Goal: Information Seeking & Learning: Get advice/opinions

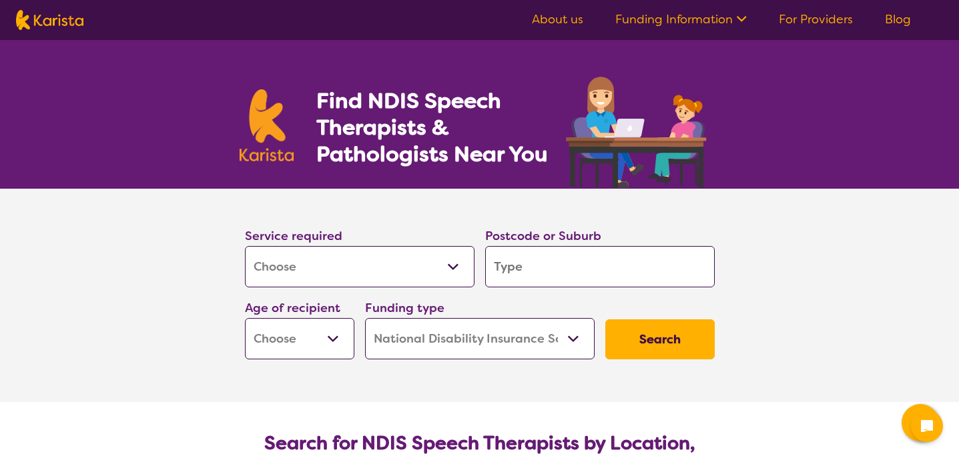
select select "[MEDICAL_DATA]"
select select "NDIS"
select select "[MEDICAL_DATA]"
select select "NDIS"
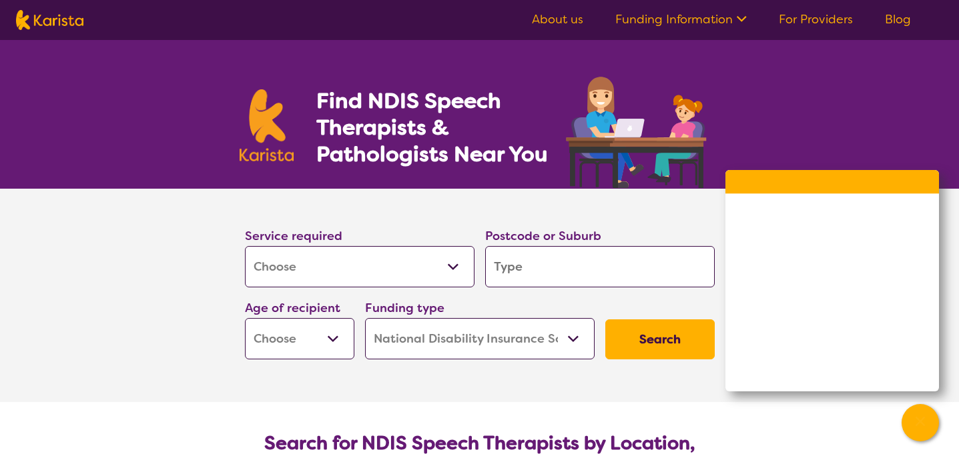
click at [541, 267] on input "search" at bounding box center [600, 266] width 230 height 41
type input "4"
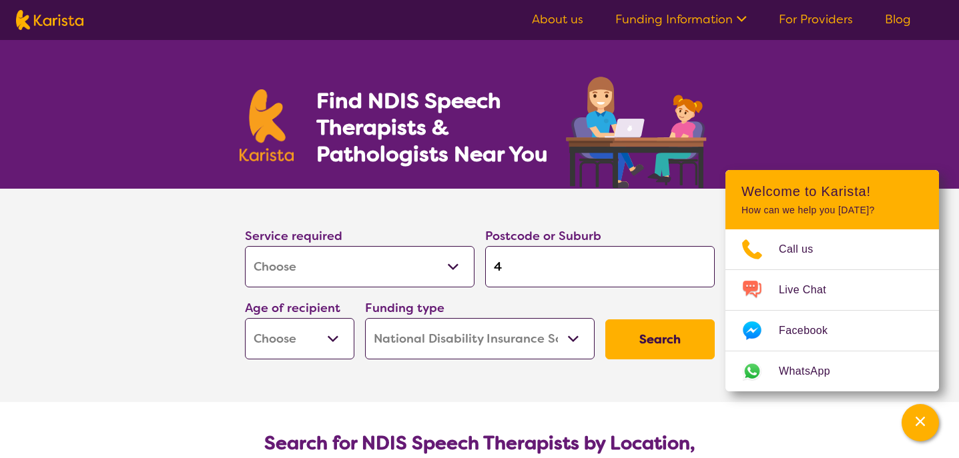
type input "41"
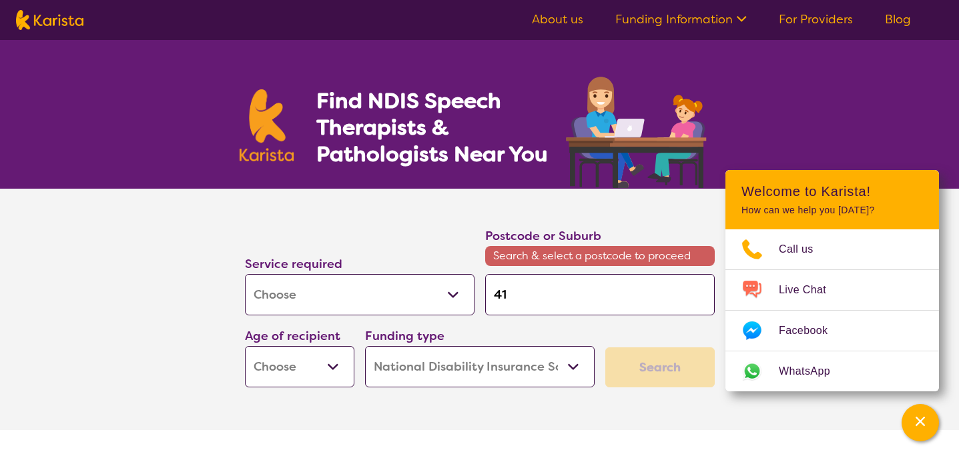
type input "412"
type input "4128"
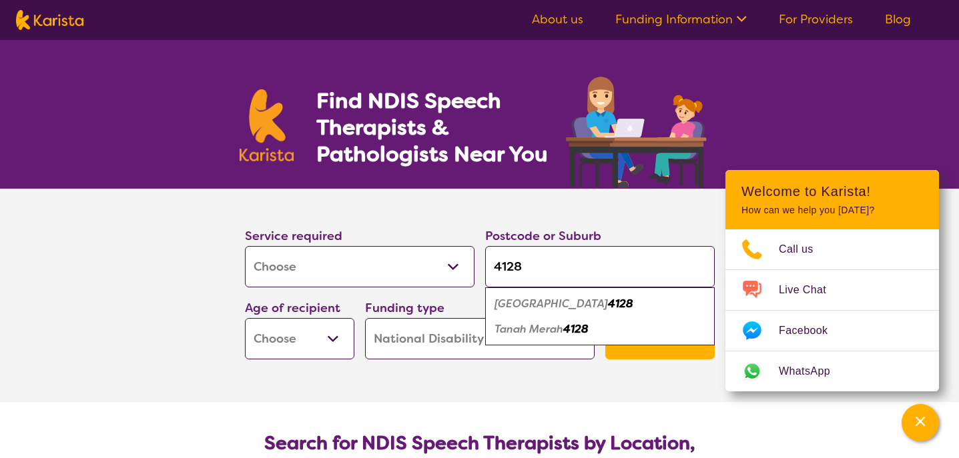
type input "4128"
click at [545, 309] on em "[GEOGRAPHIC_DATA]" at bounding box center [551, 304] width 113 height 14
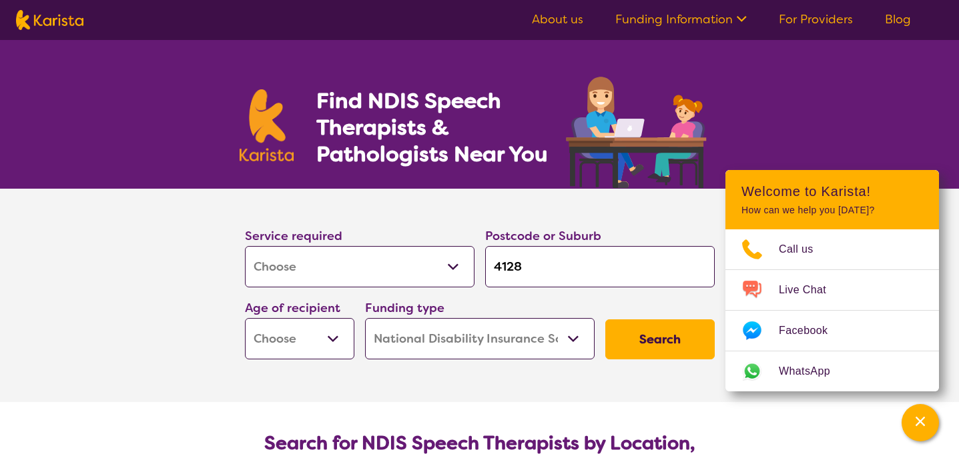
click at [323, 340] on select "Early Childhood - 0 to 9 Child - 10 to 11 Adolescent - 12 to 17 Adult - 18 to 6…" at bounding box center [299, 338] width 109 height 41
select select "EC"
click at [562, 344] on select "Home Care Package (HCP) National Disability Insurance Scheme (NDIS) I don't know" at bounding box center [480, 338] width 230 height 41
click at [651, 340] on button "Search" at bounding box center [659, 340] width 109 height 40
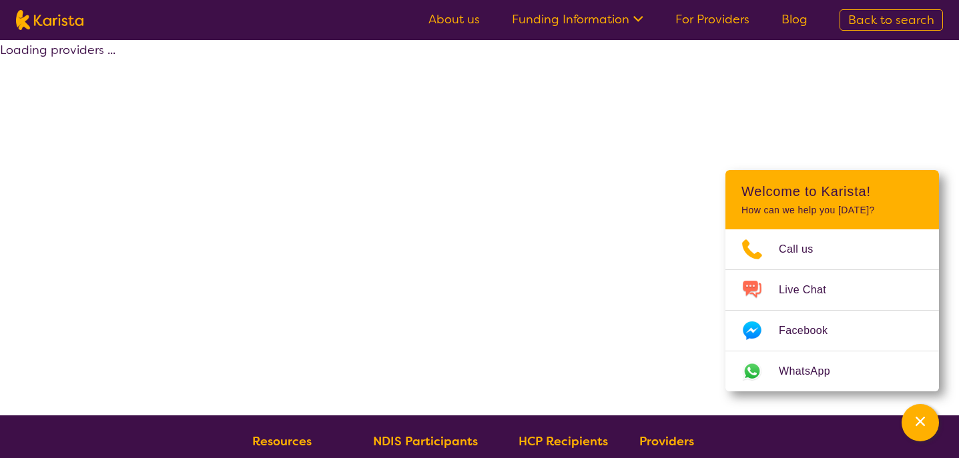
select select "by_score"
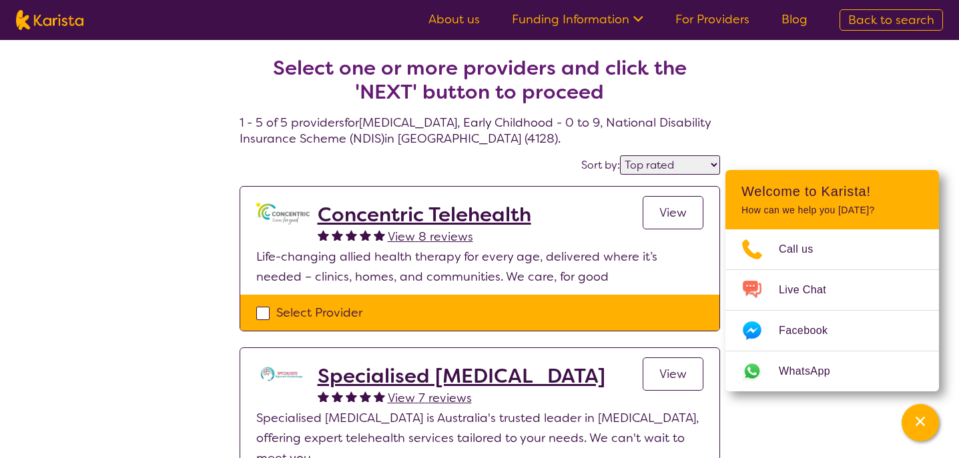
click at [404, 212] on h2 "Concentric Telehealth" at bounding box center [425, 215] width 214 height 24
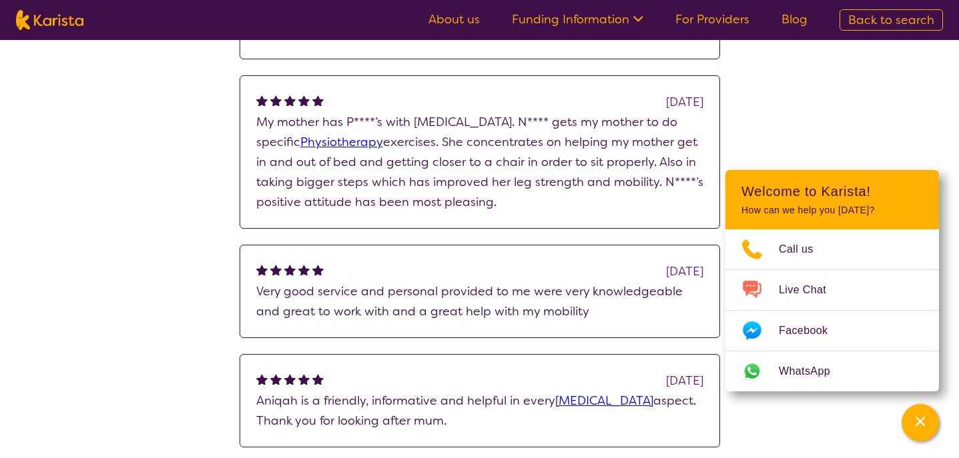
scroll to position [827, 0]
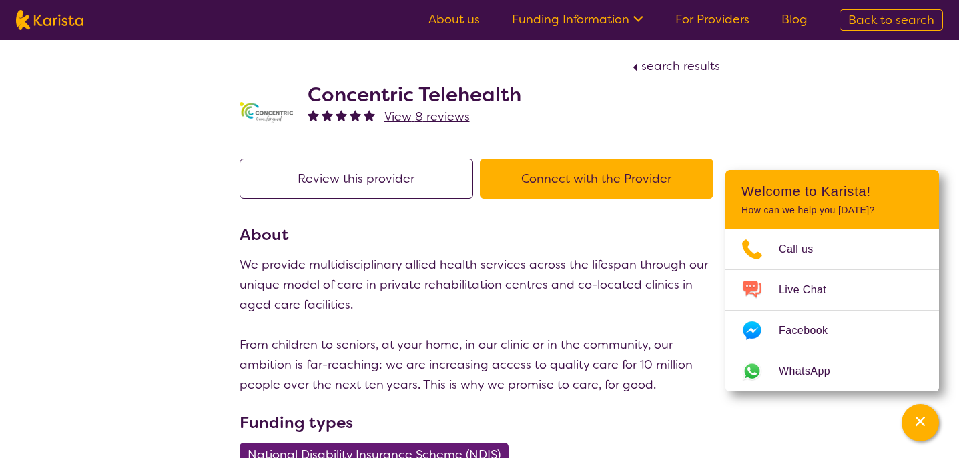
select select "by_score"
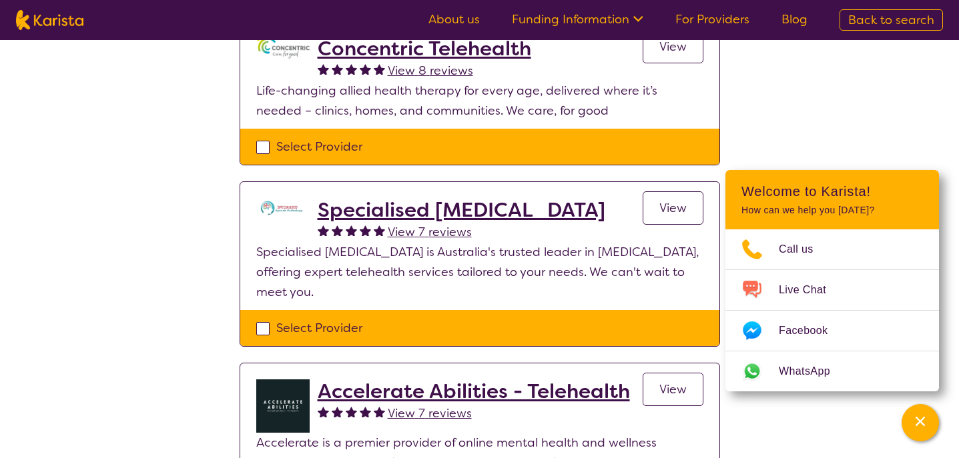
scroll to position [178, 0]
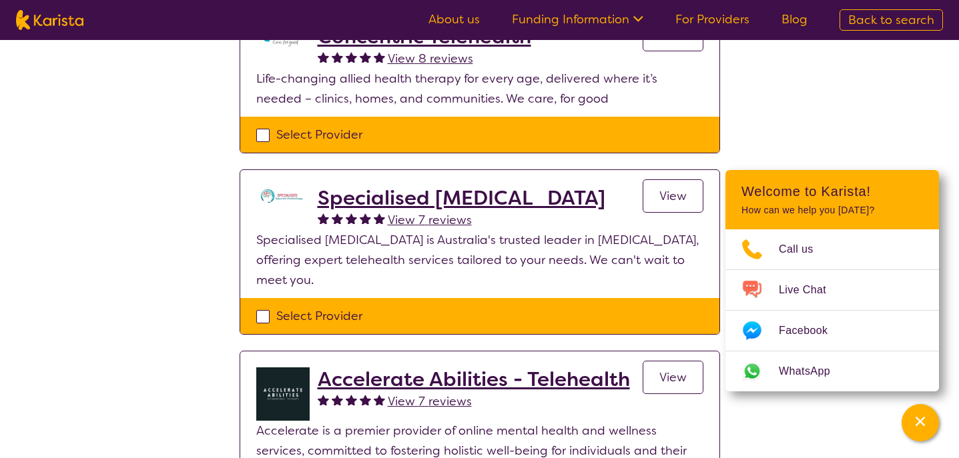
click at [394, 378] on h2 "Accelerate Abilities - Telehealth" at bounding box center [474, 380] width 312 height 24
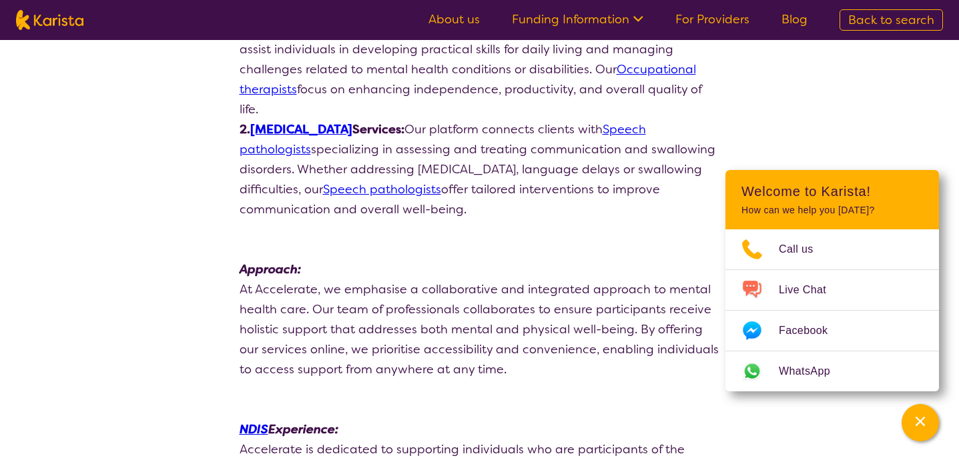
scroll to position [433, 0]
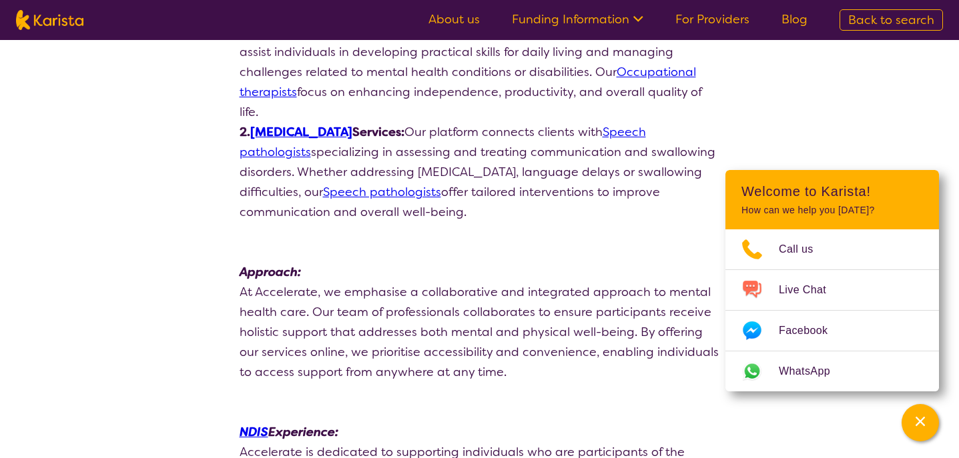
scroll to position [178, 0]
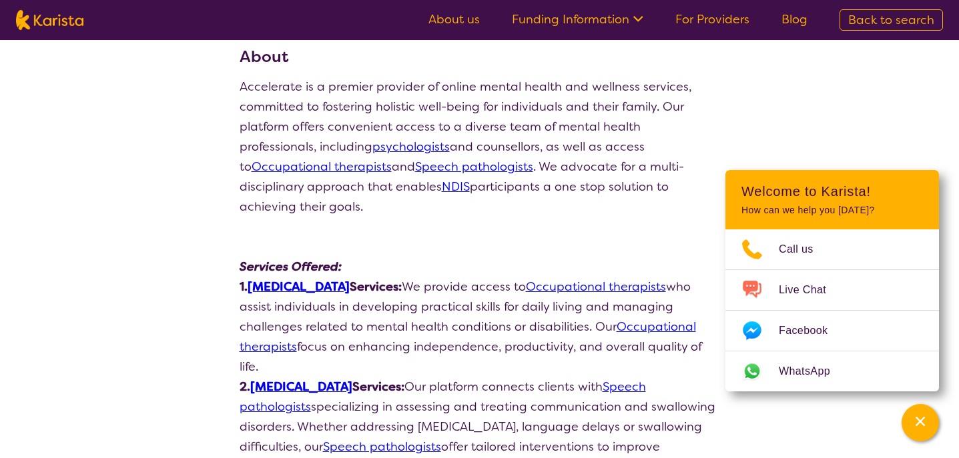
select select "by_score"
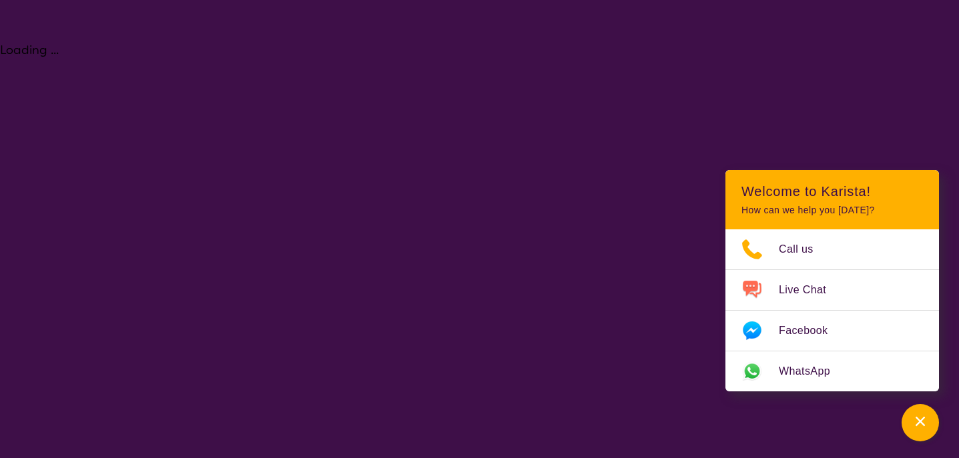
select select "[MEDICAL_DATA]"
select select "EC"
select select "NDIS"
select select "[MEDICAL_DATA]"
select select "EC"
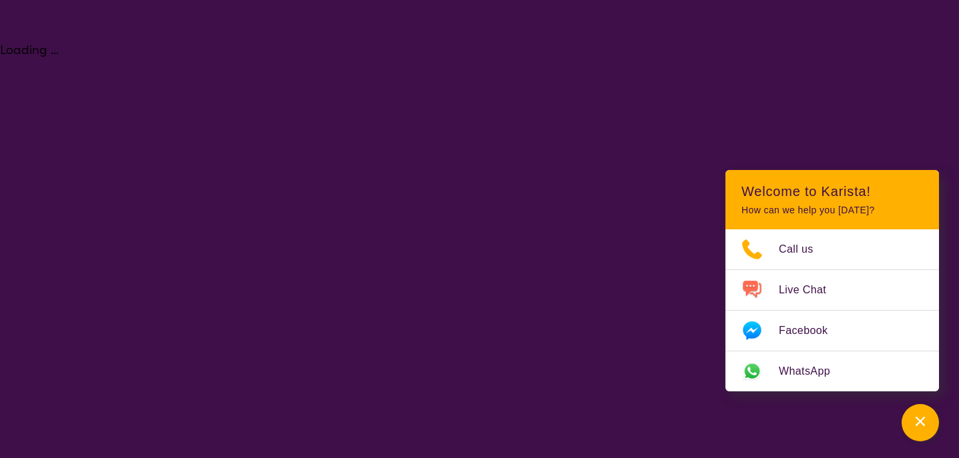
select select "NDIS"
